Goal: Transaction & Acquisition: Subscribe to service/newsletter

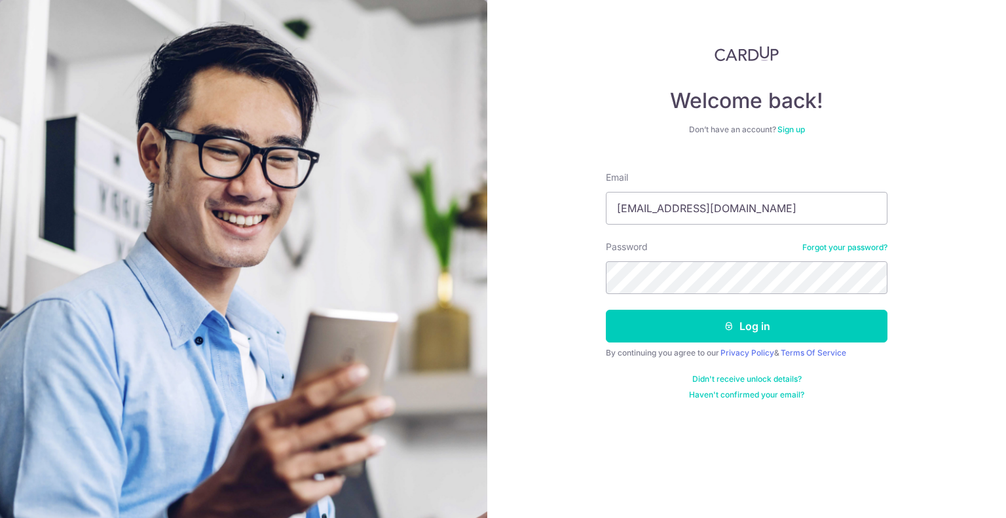
click at [606, 310] on button "Log in" at bounding box center [747, 326] width 282 height 33
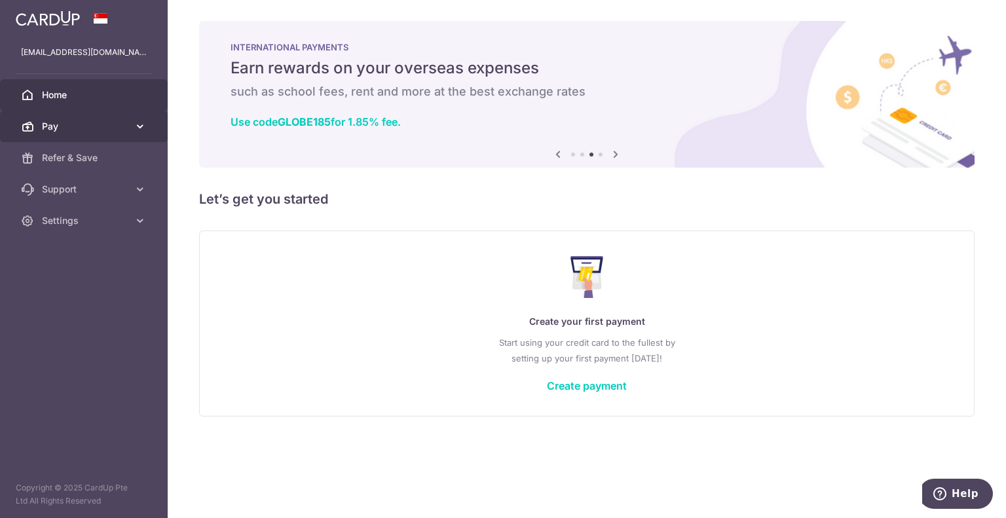
click at [97, 122] on span "Pay" at bounding box center [85, 126] width 86 height 13
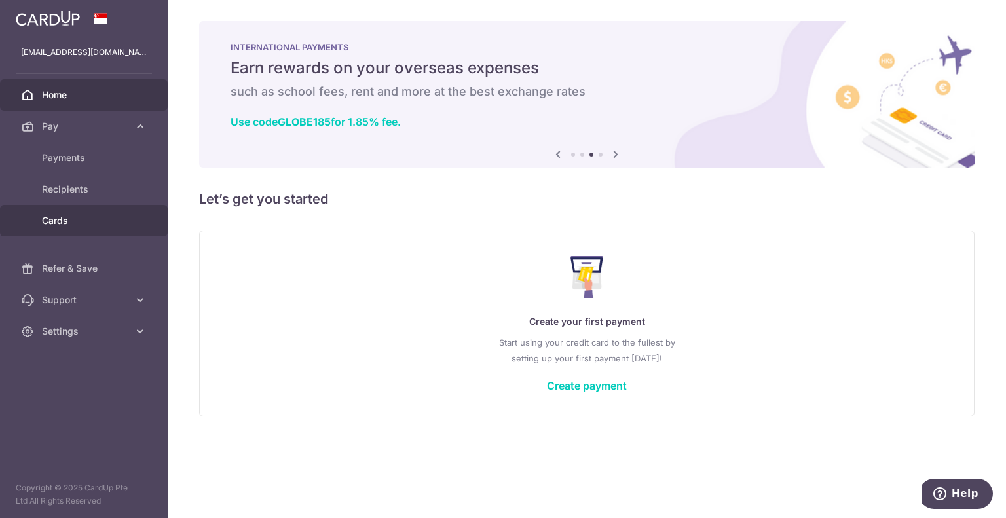
click at [74, 217] on span "Cards" at bounding box center [85, 220] width 86 height 13
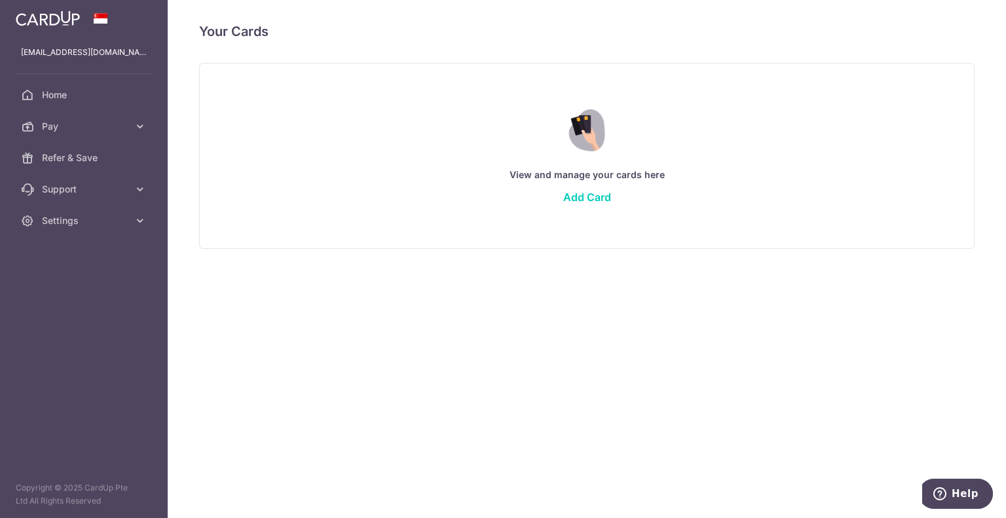
click at [561, 206] on div "View and manage your cards here Add Card" at bounding box center [586, 155] width 742 height 113
click at [589, 191] on link "Add Card" at bounding box center [587, 197] width 48 height 13
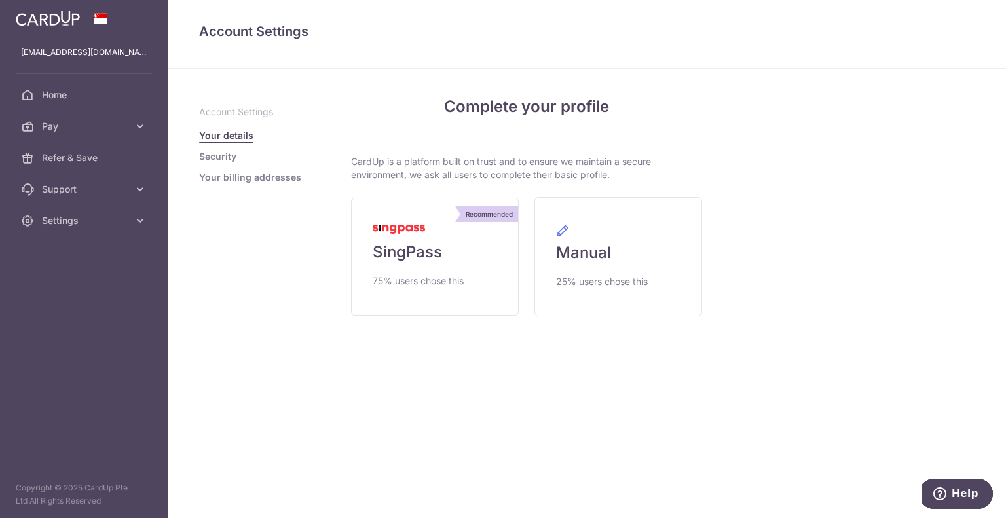
click at [219, 156] on link "Security" at bounding box center [217, 156] width 37 height 13
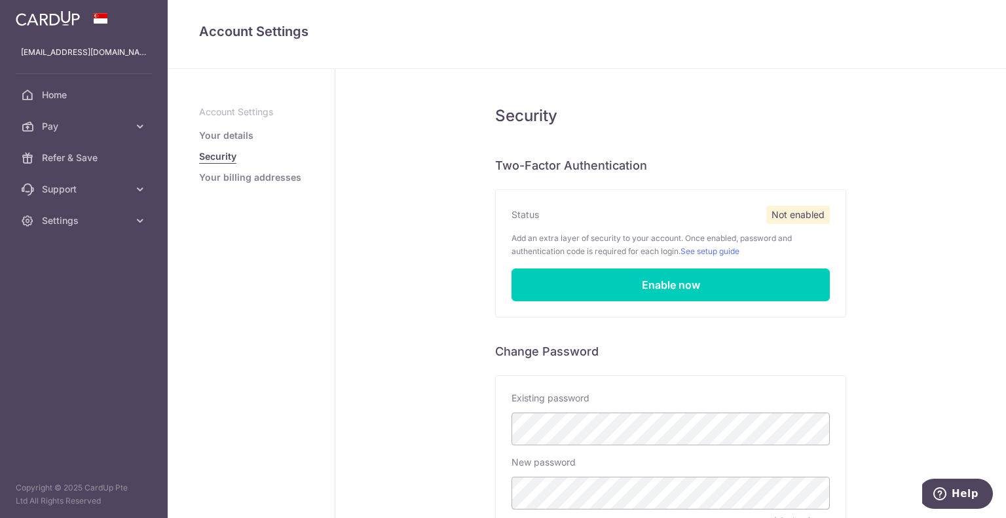
click at [220, 180] on link "Your billing addresses" at bounding box center [250, 177] width 102 height 13
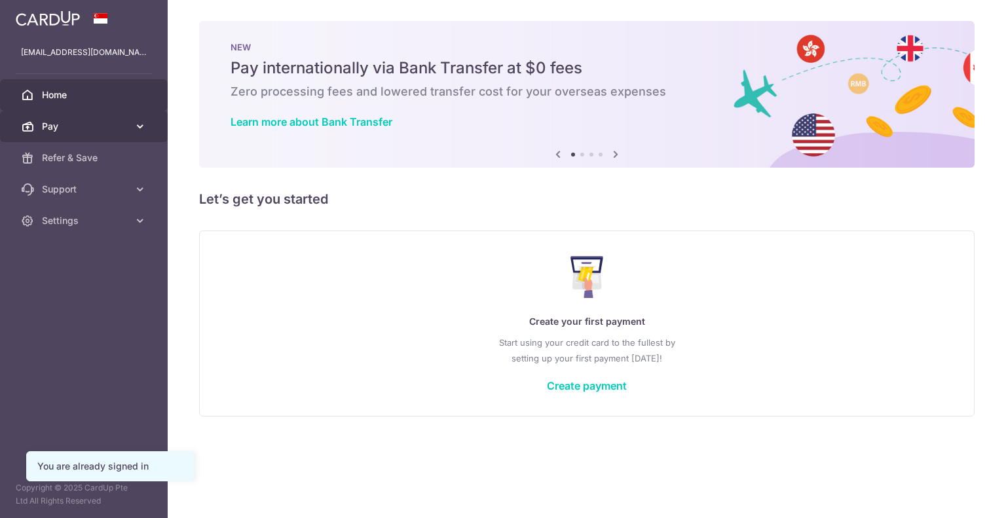
click at [60, 132] on span "Pay" at bounding box center [85, 126] width 86 height 13
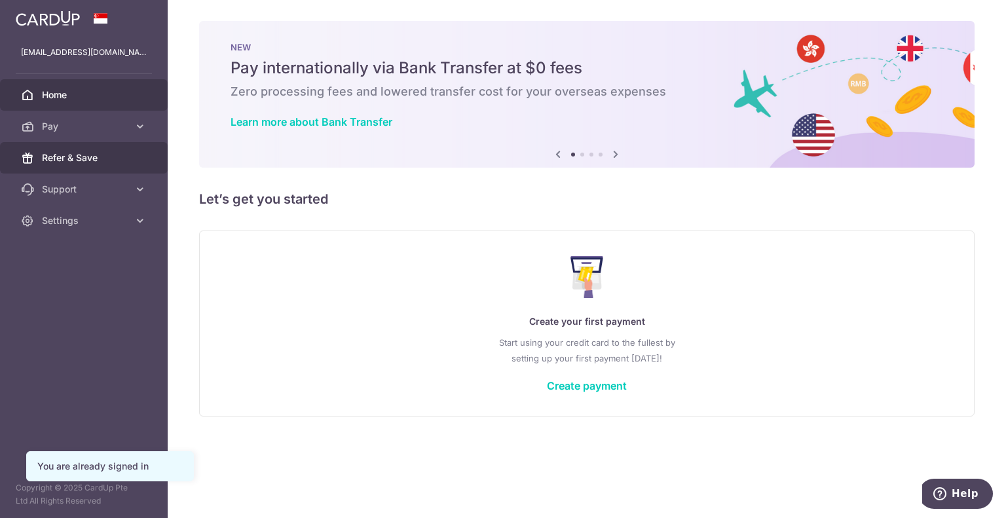
click at [76, 164] on span "Refer & Save" at bounding box center [85, 157] width 86 height 13
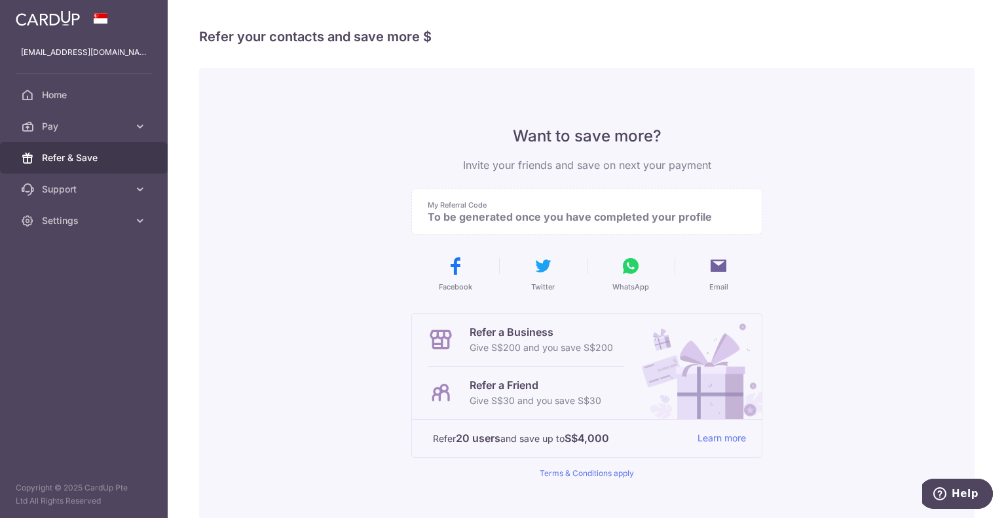
scroll to position [65, 0]
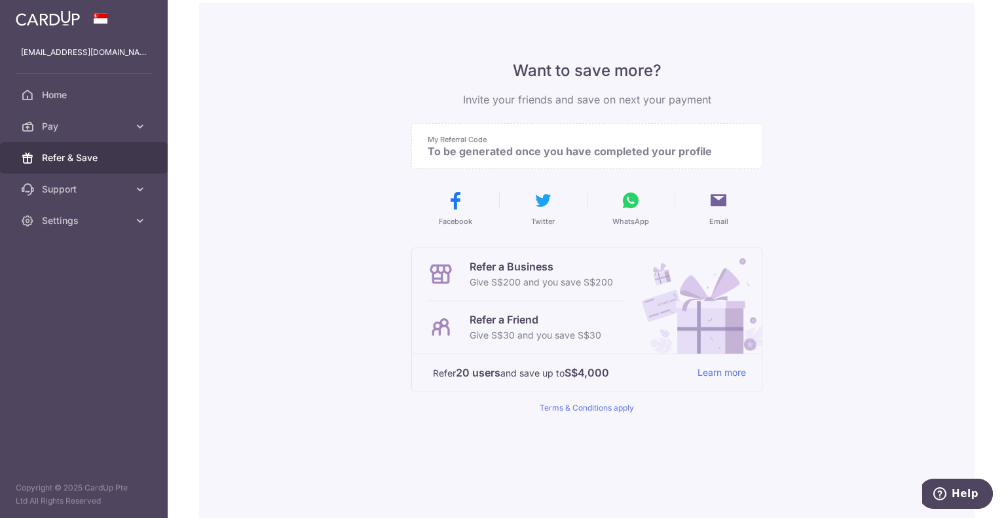
click at [526, 327] on p "Give S$30 and you save S$30" at bounding box center [535, 335] width 132 height 16
click at [584, 330] on p "Give S$30 and you save S$30" at bounding box center [535, 335] width 132 height 16
click at [714, 372] on link "Learn more" at bounding box center [721, 373] width 48 height 16
